Goal: Task Accomplishment & Management: Use online tool/utility

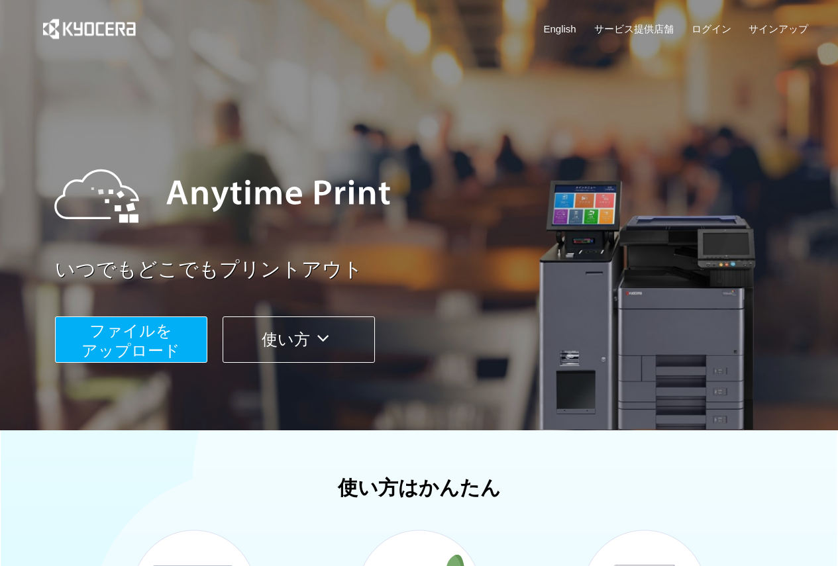
click at [172, 349] on span "ファイルを ​​アップロード" at bounding box center [130, 341] width 99 height 38
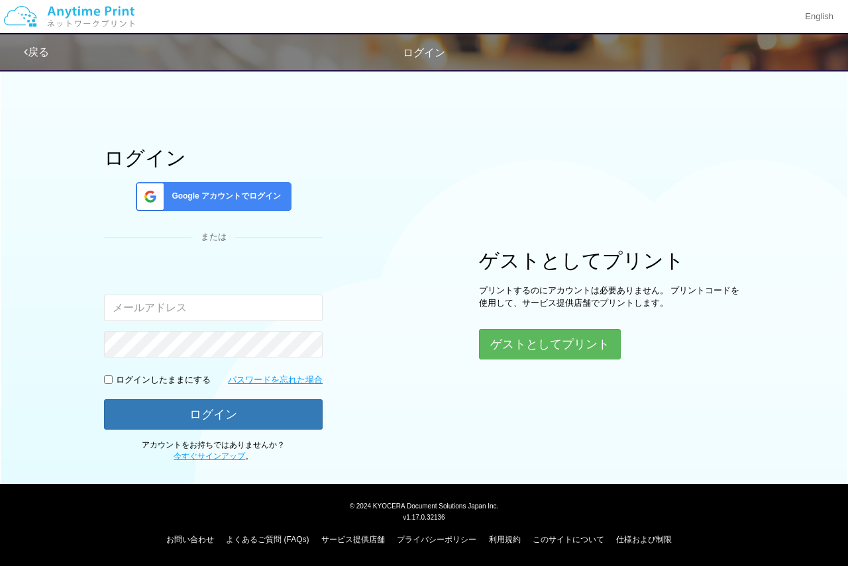
click at [252, 303] on input "email" at bounding box center [213, 308] width 219 height 26
click at [528, 338] on button "ゲストとしてプリント" at bounding box center [549, 344] width 140 height 29
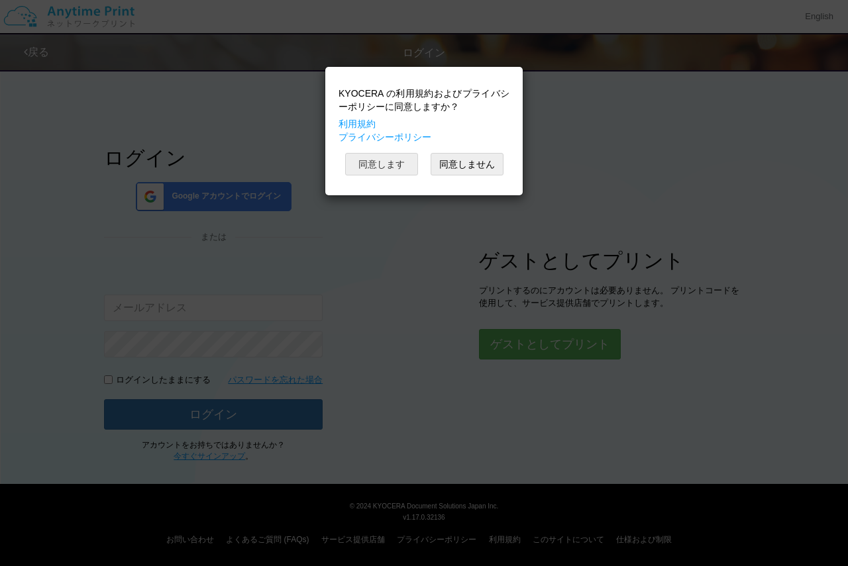
click at [389, 161] on button "同意します" at bounding box center [381, 164] width 73 height 23
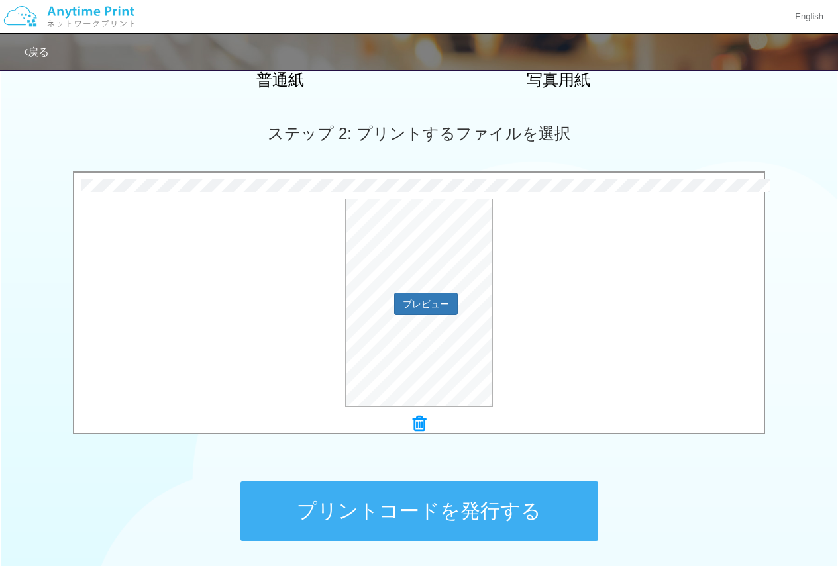
scroll to position [265, 0]
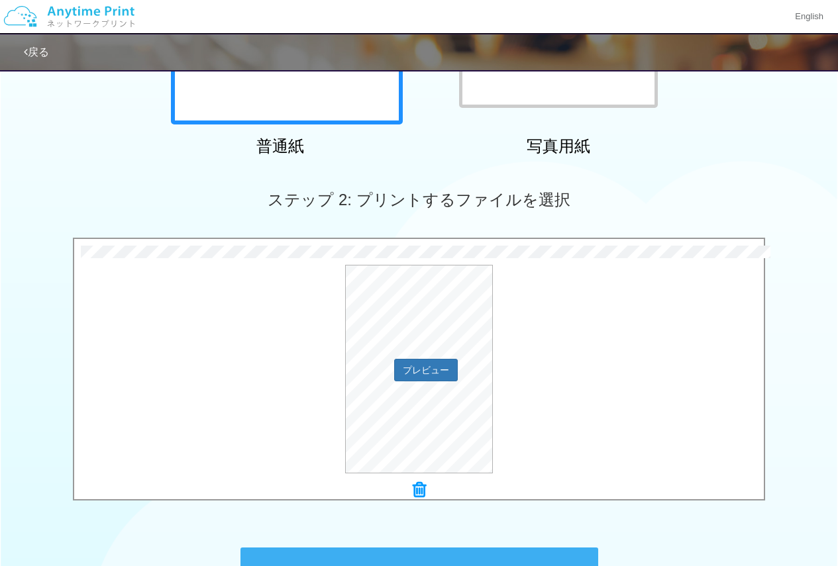
click at [527, 363] on div "プレビュー" at bounding box center [418, 369] width 689 height 209
click at [440, 360] on button "プレビュー" at bounding box center [425, 369] width 62 height 21
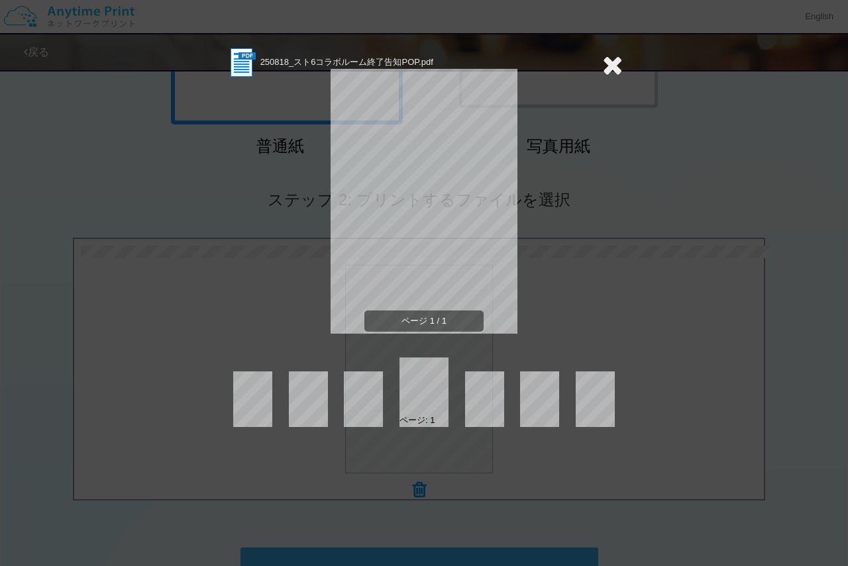
click at [616, 62] on icon at bounding box center [612, 65] width 21 height 26
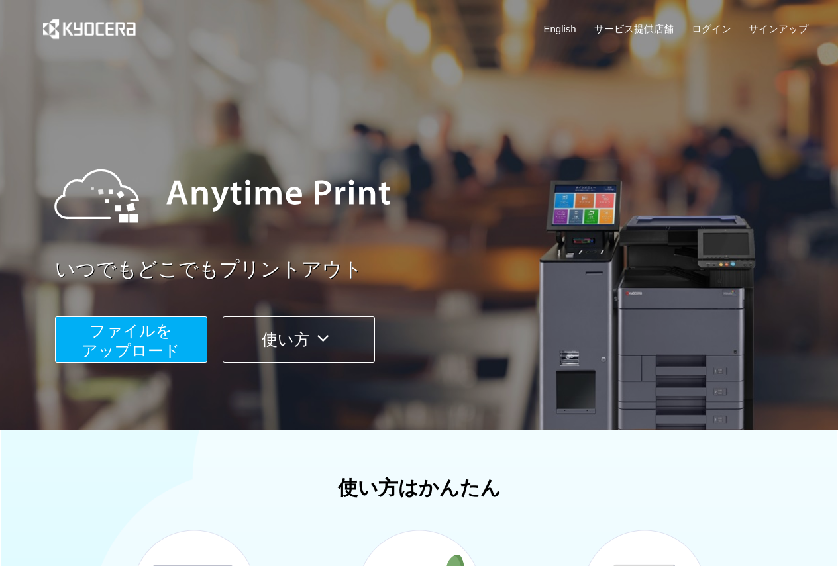
click at [160, 340] on span "ファイルを ​​アップロード" at bounding box center [130, 341] width 99 height 38
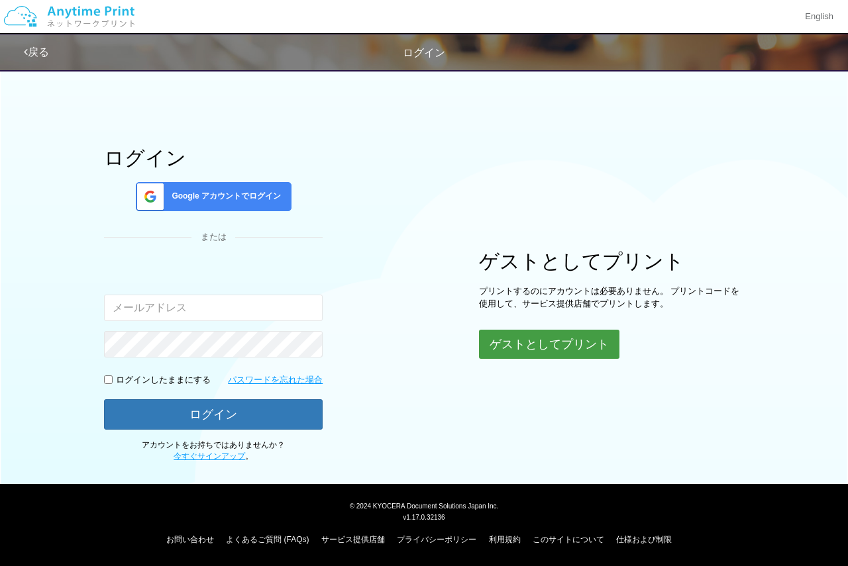
click at [520, 348] on button "ゲストとしてプリント" at bounding box center [549, 344] width 140 height 29
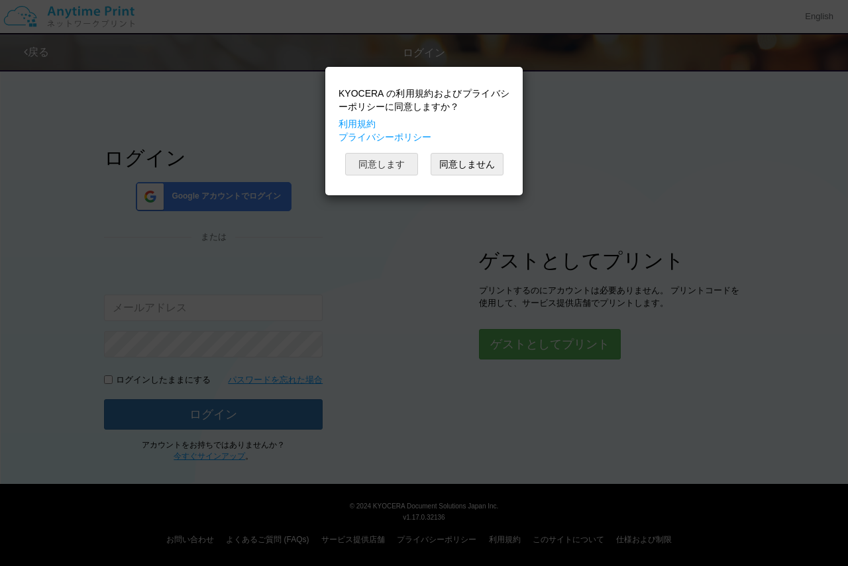
click at [372, 156] on button "同意します" at bounding box center [381, 164] width 73 height 23
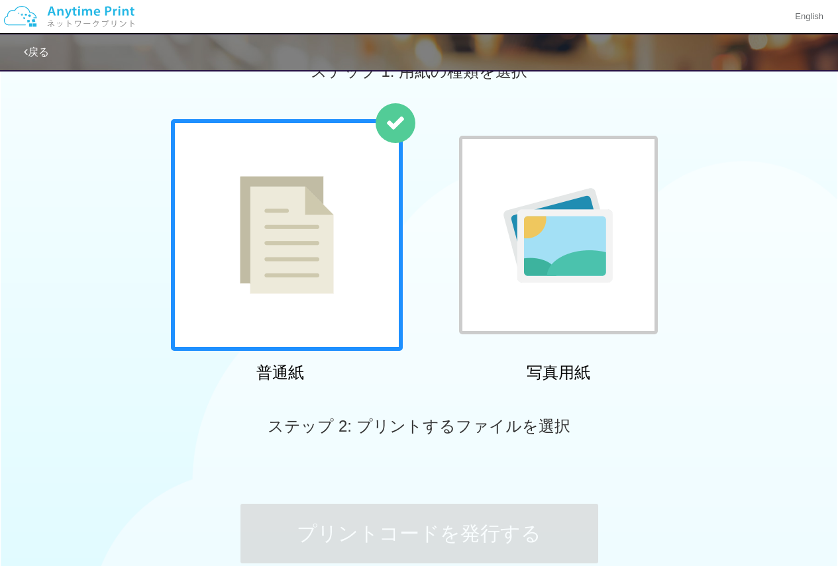
click at [321, 279] on img at bounding box center [287, 235] width 94 height 118
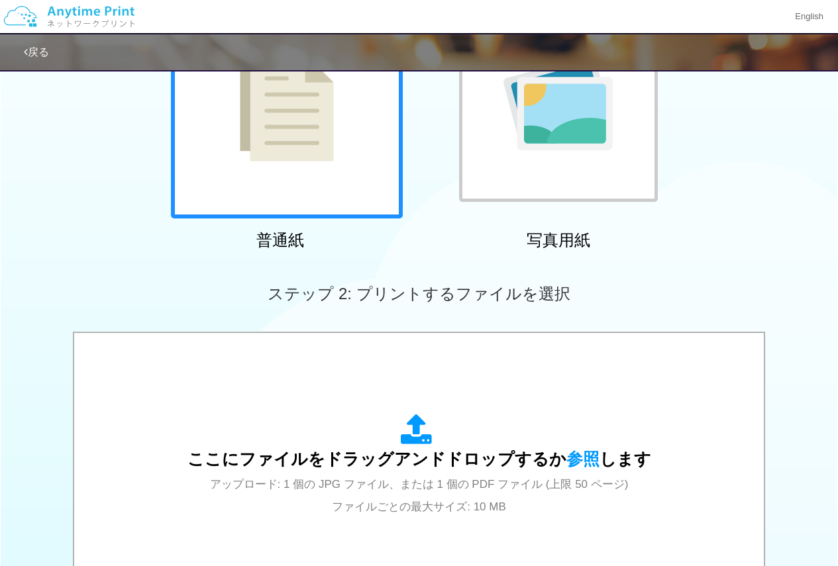
scroll to position [370, 0]
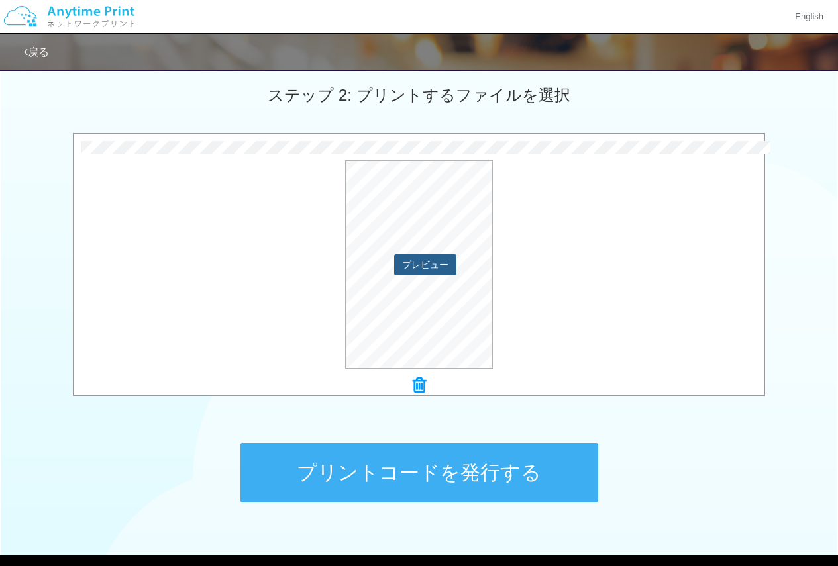
click at [439, 265] on button "プレビュー" at bounding box center [425, 264] width 62 height 21
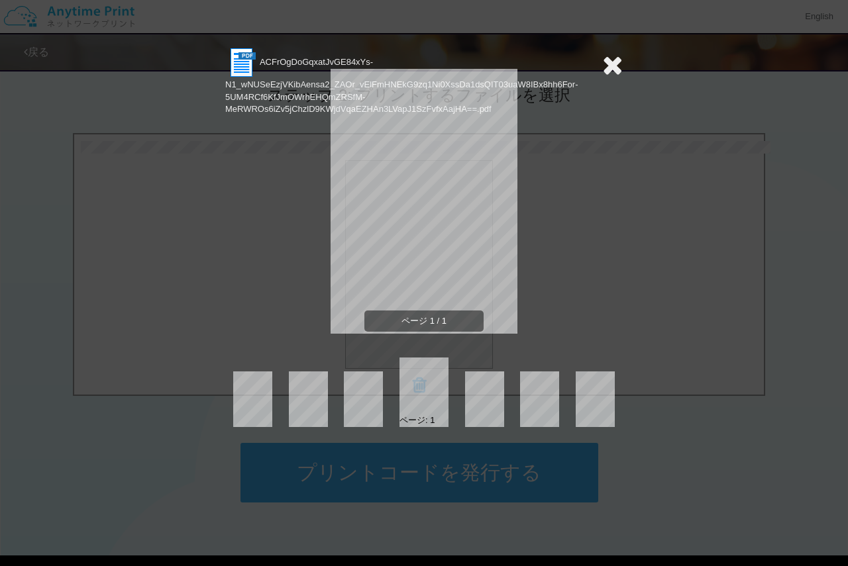
click at [609, 66] on icon at bounding box center [612, 65] width 21 height 26
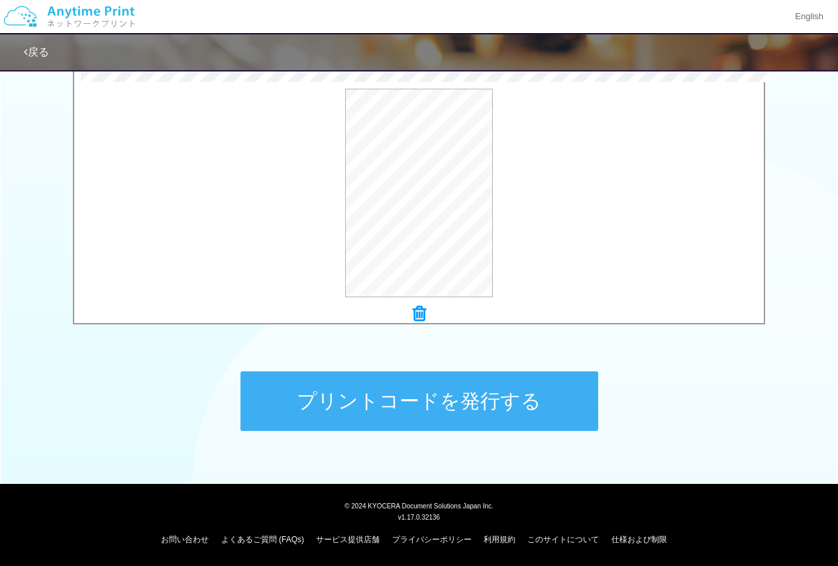
scroll to position [309, 0]
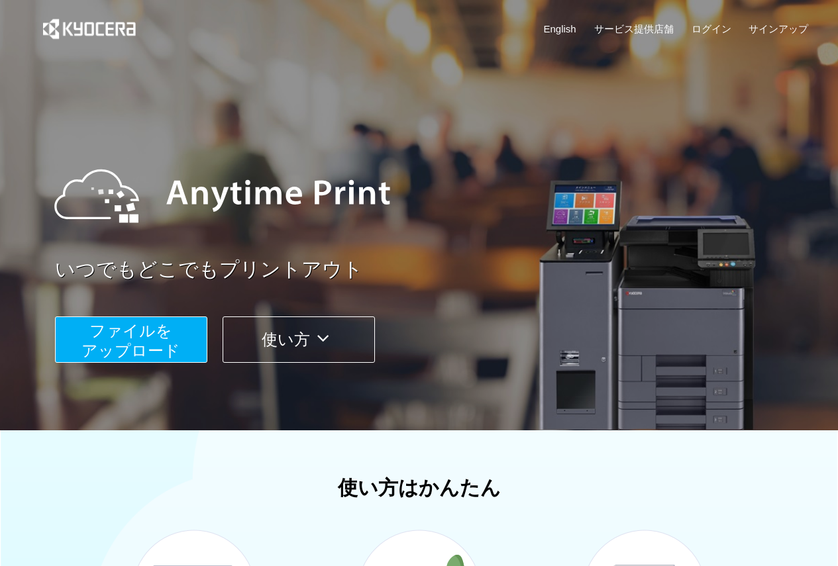
click at [189, 352] on button "ファイルを ​​アップロード" at bounding box center [131, 340] width 152 height 46
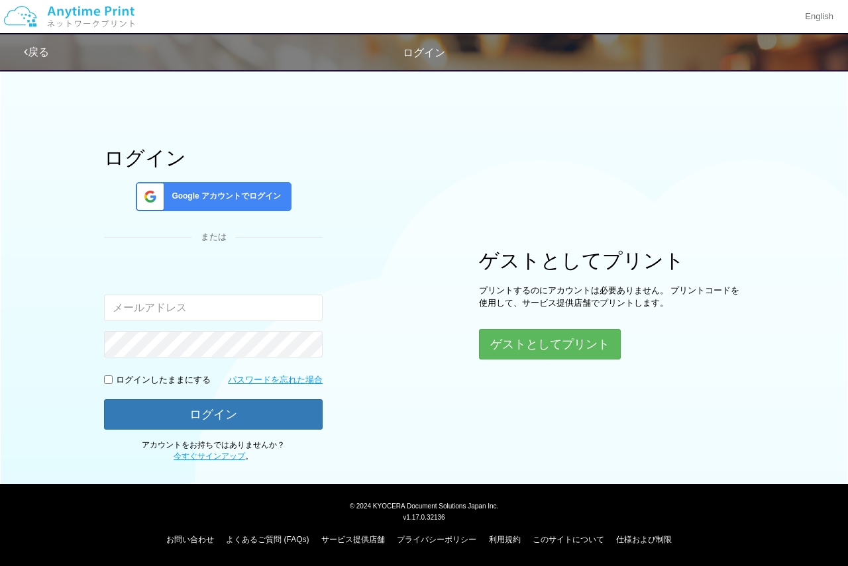
click at [202, 316] on input "email" at bounding box center [213, 308] width 219 height 26
click at [178, 307] on input "email" at bounding box center [213, 308] width 219 height 26
click at [179, 194] on span "Google アカウントでログイン" at bounding box center [223, 196] width 115 height 11
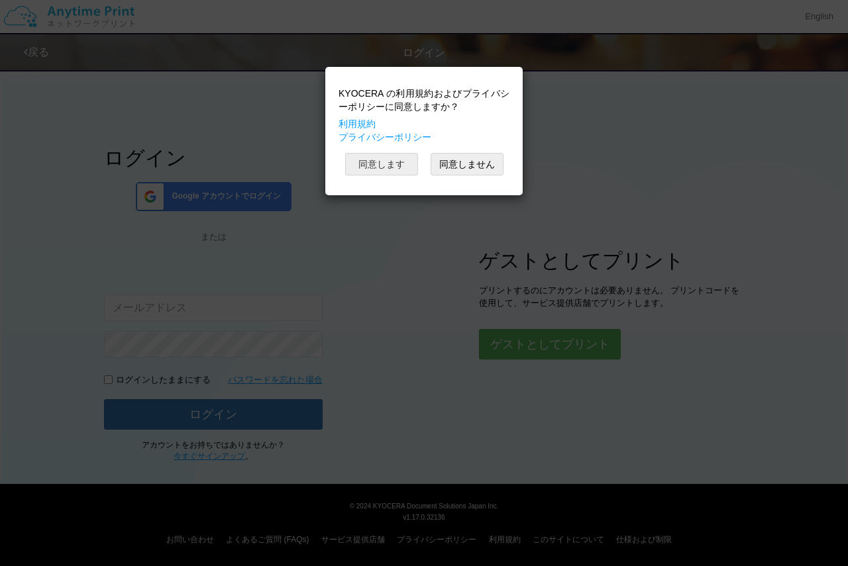
click at [359, 162] on button "同意します" at bounding box center [381, 164] width 73 height 23
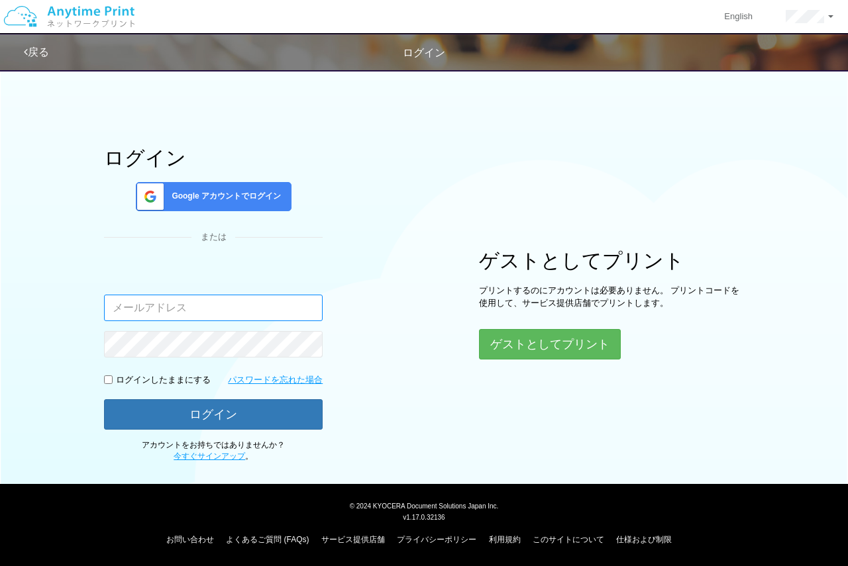
click at [240, 317] on input "email" at bounding box center [213, 308] width 219 height 26
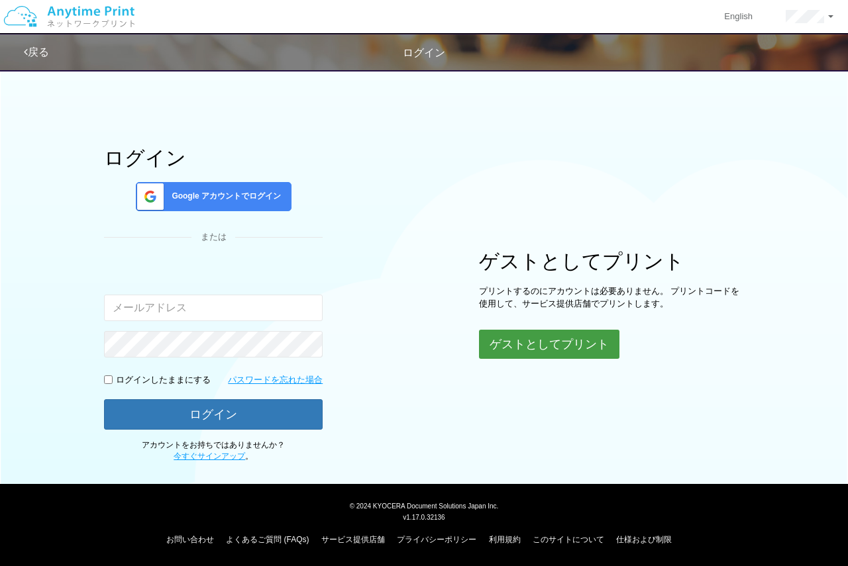
click at [518, 342] on button "ゲストとしてプリント" at bounding box center [549, 344] width 140 height 29
click at [521, 342] on button "ゲストとしてプリント" at bounding box center [549, 344] width 140 height 29
click at [565, 338] on button "ゲストとしてプリント" at bounding box center [549, 344] width 140 height 29
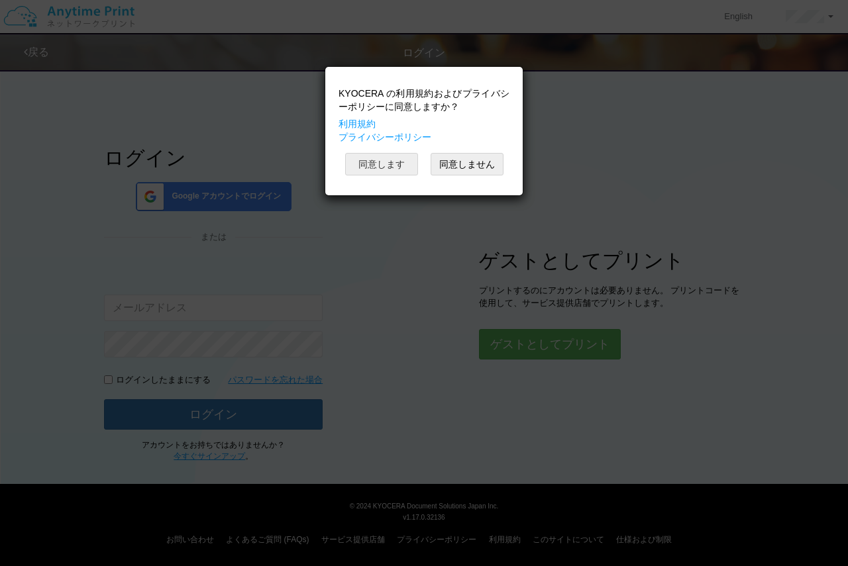
click at [410, 165] on button "同意します" at bounding box center [381, 164] width 73 height 23
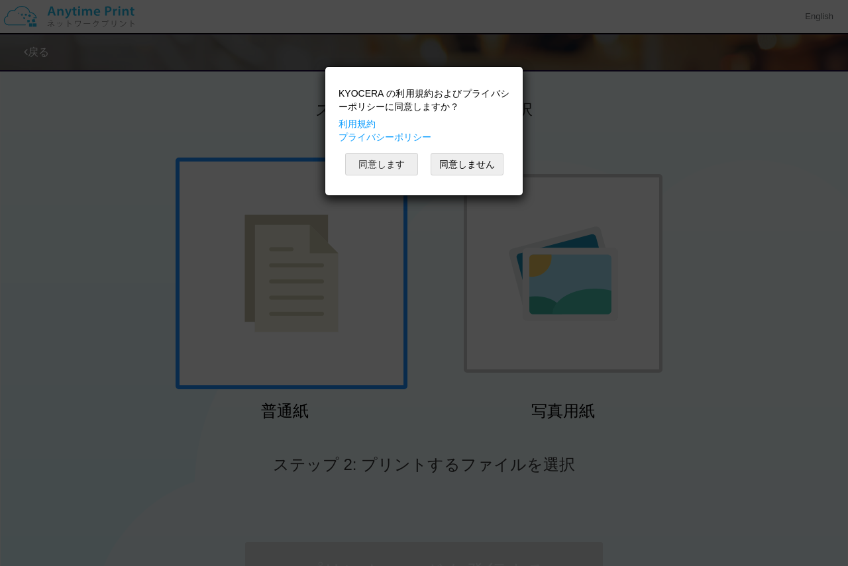
click at [394, 162] on button "同意します" at bounding box center [381, 164] width 73 height 23
click at [370, 156] on button "同意します" at bounding box center [381, 164] width 73 height 23
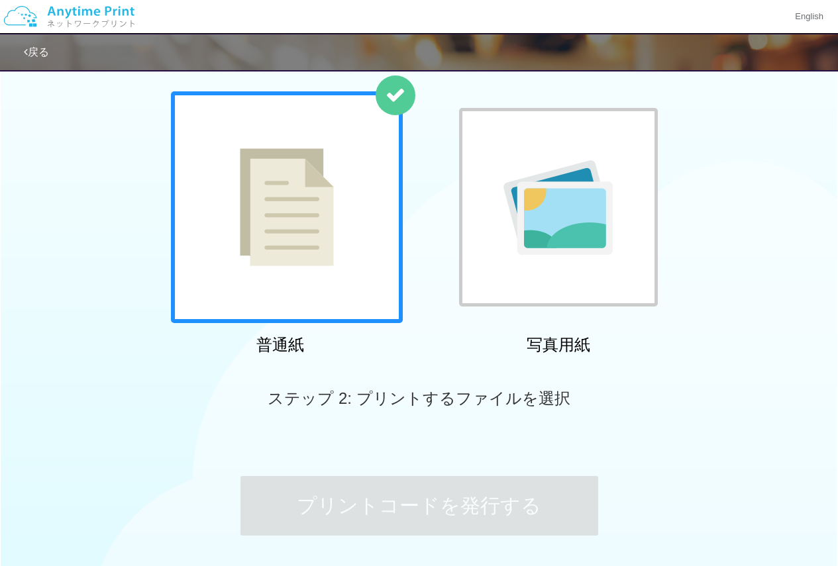
scroll to position [171, 0]
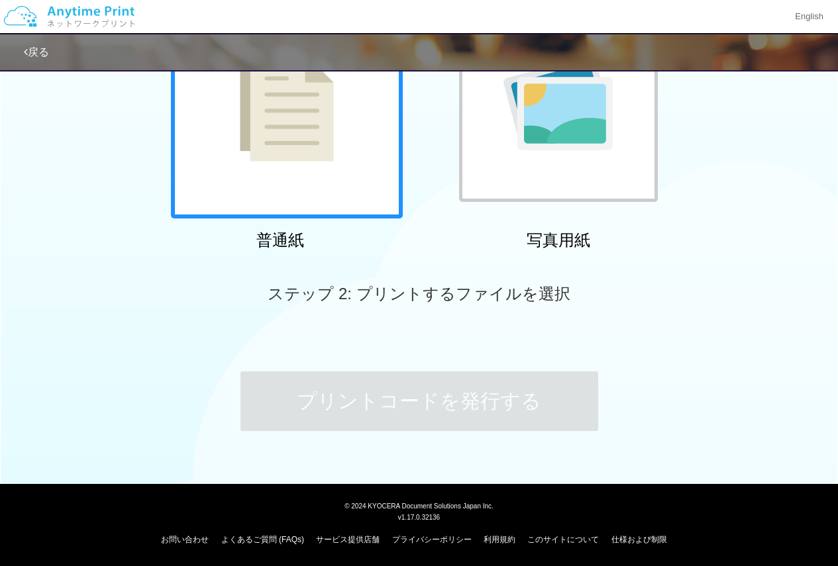
click at [340, 169] on div at bounding box center [287, 103] width 232 height 232
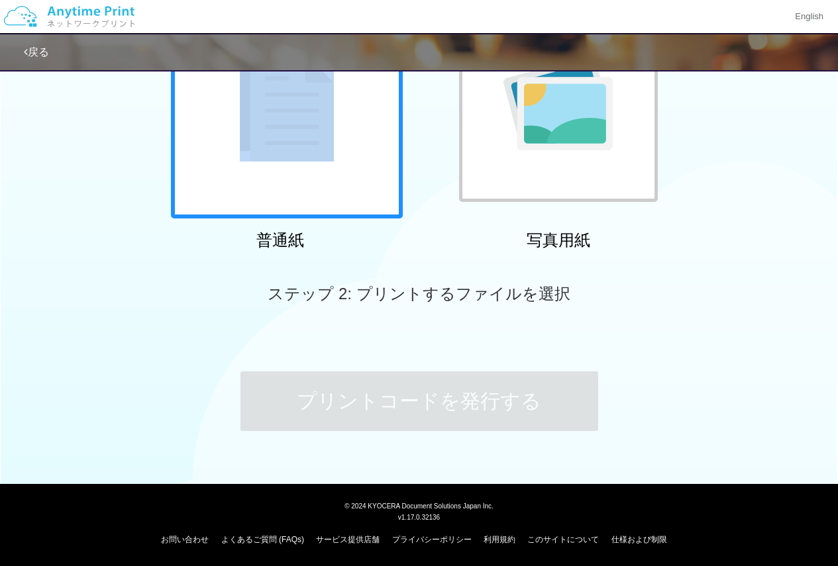
click at [340, 169] on div at bounding box center [287, 103] width 232 height 232
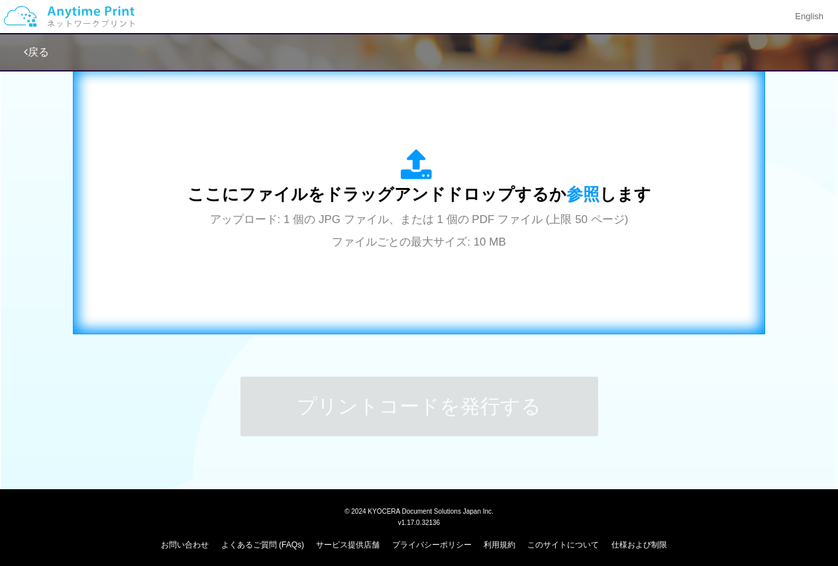
scroll to position [370, 0]
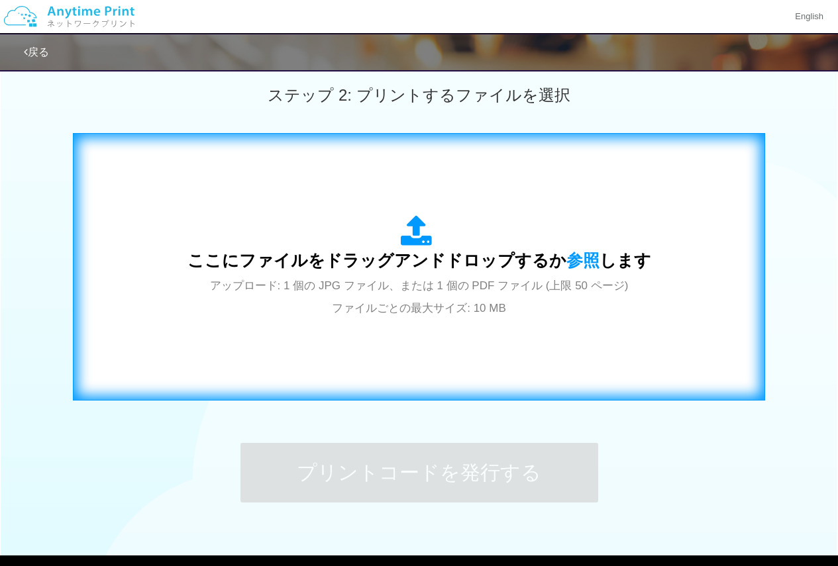
drag, startPoint x: 373, startPoint y: 242, endPoint x: 318, endPoint y: 299, distance: 79.6
click at [318, 299] on div "ここにファイルをドラッグアンドドロップするか 参照 します アップロード: 1 個の JPG ファイル、または 1 個の PDF ファイル (上限 50 ペー…" at bounding box center [419, 266] width 464 height 103
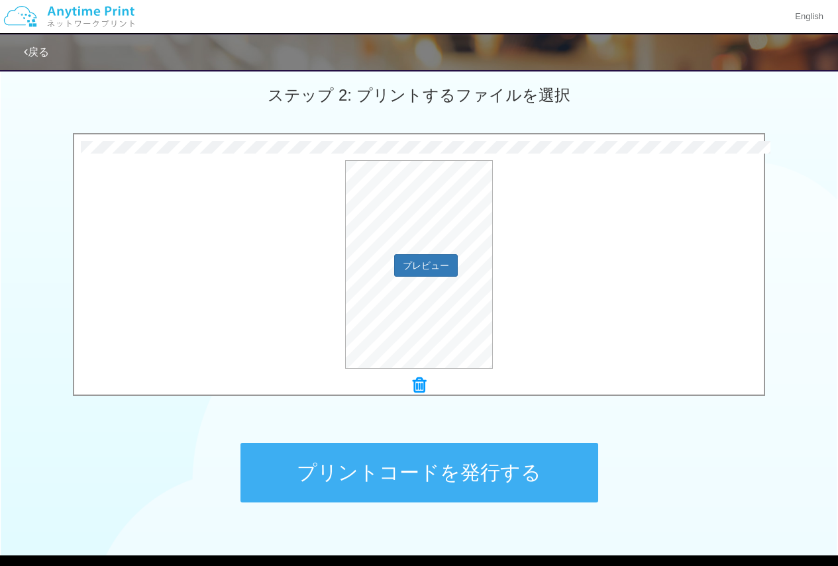
click at [613, 349] on div "プレビュー" at bounding box center [418, 264] width 689 height 209
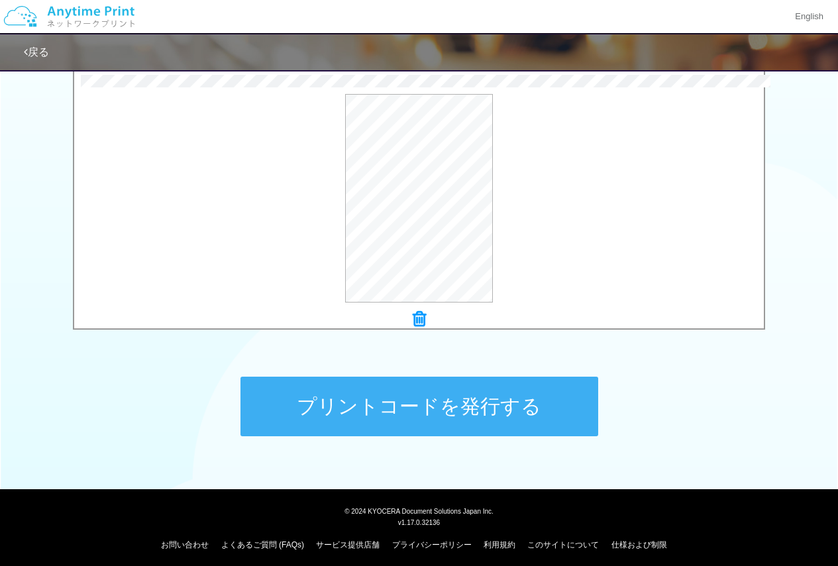
click at [380, 408] on button "プリントコードを発行する" at bounding box center [419, 407] width 358 height 60
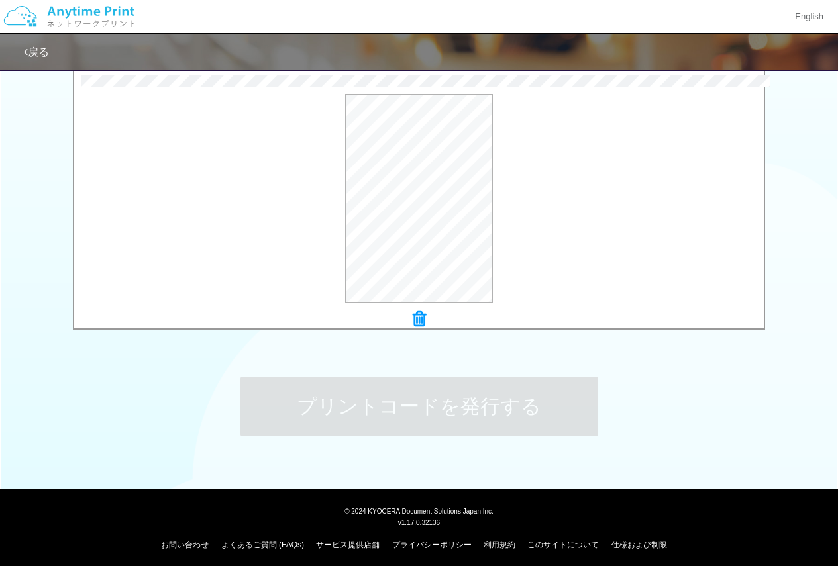
scroll to position [0, 0]
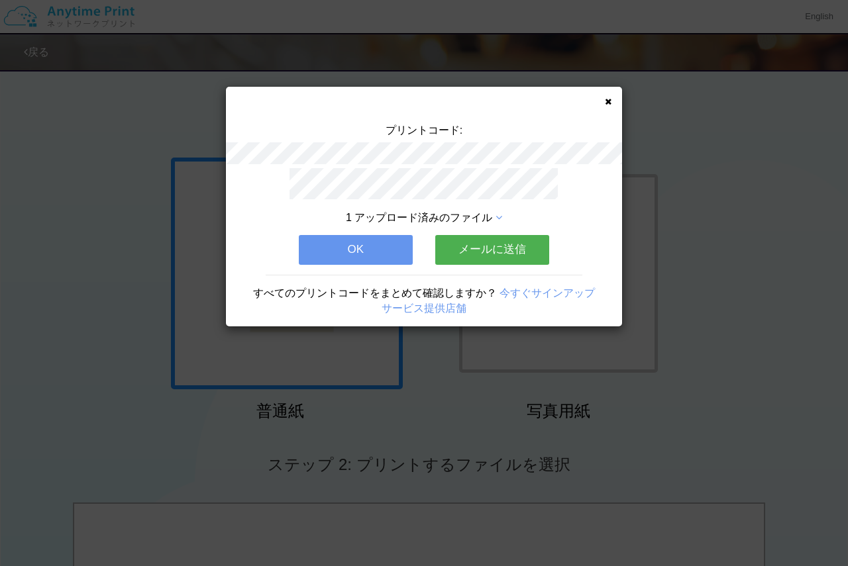
click at [366, 251] on button "OK" at bounding box center [356, 249] width 114 height 29
